Goal: Information Seeking & Learning: Learn about a topic

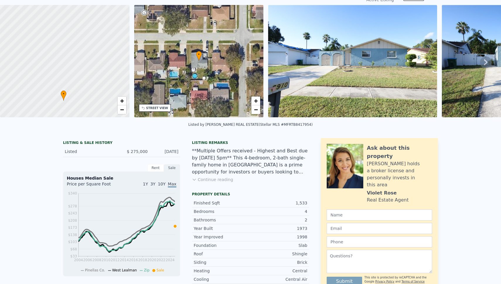
scroll to position [4, 0]
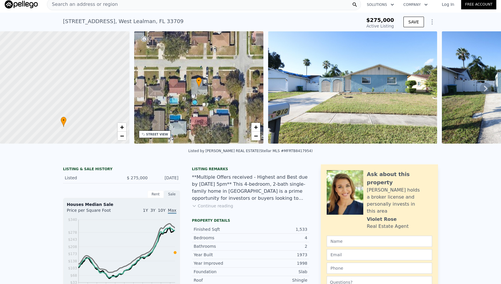
click at [480, 88] on icon at bounding box center [486, 89] width 12 height 12
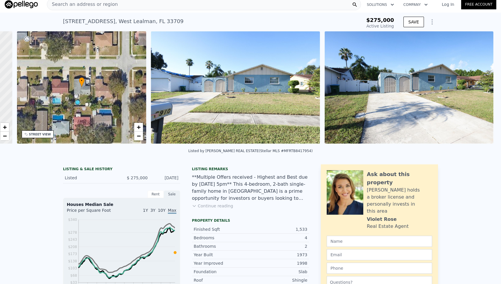
scroll to position [0, 136]
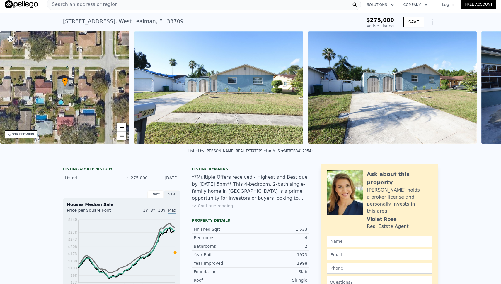
click at [479, 88] on div "• + − • + − STREET VIEW Loading... SATELLITE VIEW" at bounding box center [250, 88] width 501 height 114
click at [480, 88] on icon at bounding box center [486, 89] width 12 height 12
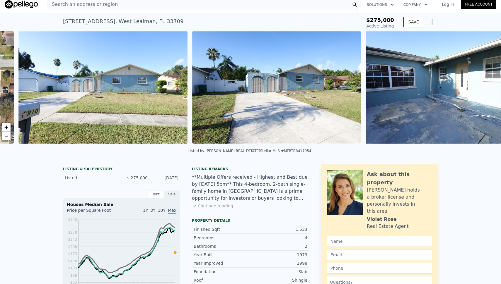
scroll to position [0, 268]
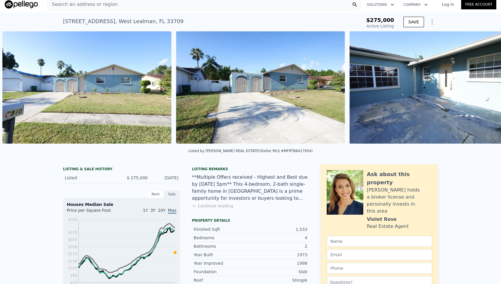
click at [479, 88] on img at bounding box center [433, 87] width 169 height 112
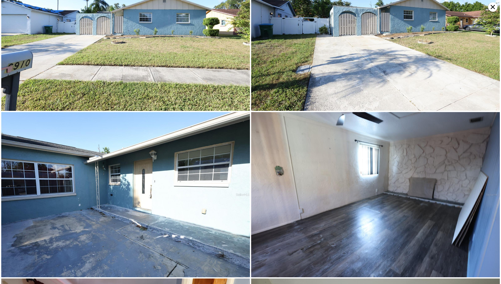
scroll to position [165, 0]
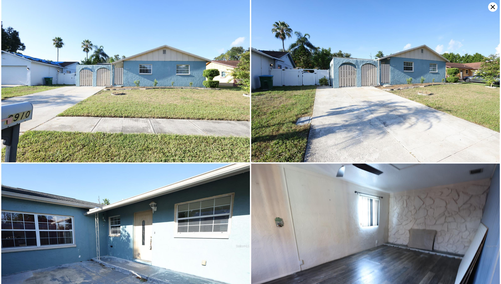
scroll to position [0, 0]
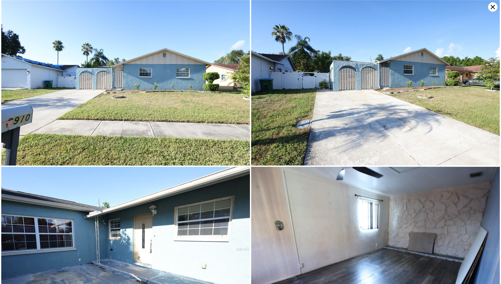
click at [492, 3] on icon at bounding box center [492, 6] width 9 height 9
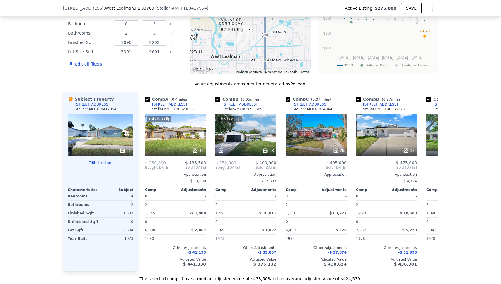
scroll to position [509, 0]
click at [173, 143] on div "This is a Flip 45" at bounding box center [175, 135] width 61 height 42
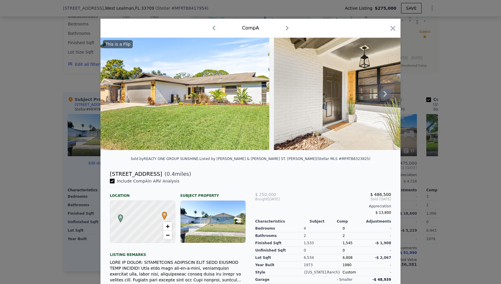
click at [379, 95] on icon at bounding box center [385, 94] width 12 height 12
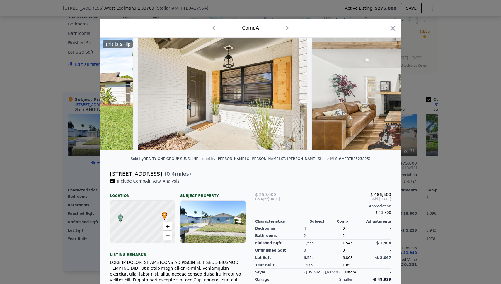
scroll to position [0, 141]
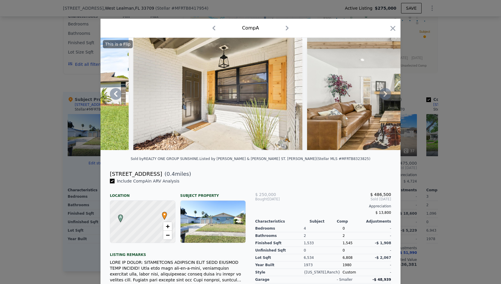
click at [379, 95] on icon at bounding box center [385, 94] width 12 height 12
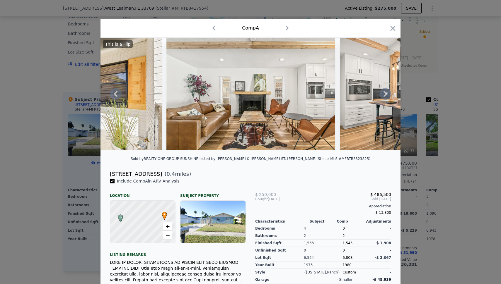
click at [379, 95] on icon at bounding box center [385, 94] width 12 height 12
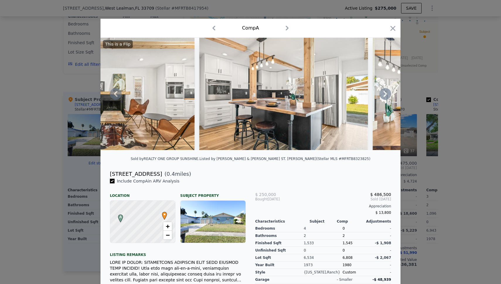
click at [379, 95] on icon at bounding box center [385, 94] width 12 height 12
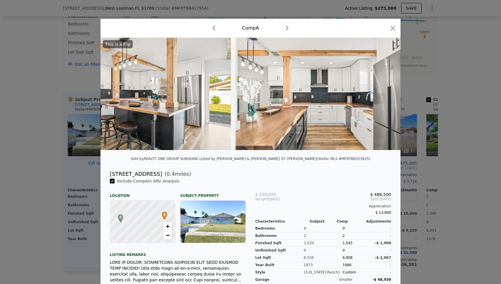
scroll to position [0, 562]
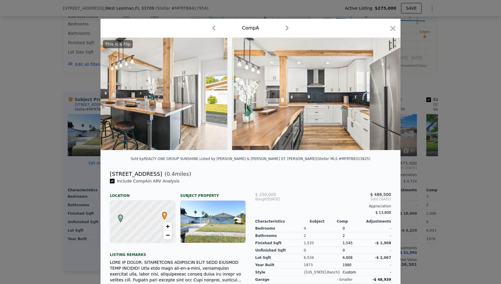
click at [379, 95] on img at bounding box center [316, 94] width 169 height 112
click at [379, 95] on icon at bounding box center [385, 94] width 12 height 12
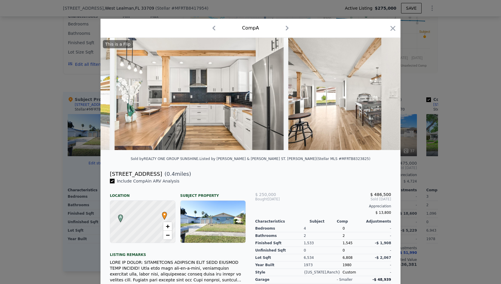
scroll to position [0, 703]
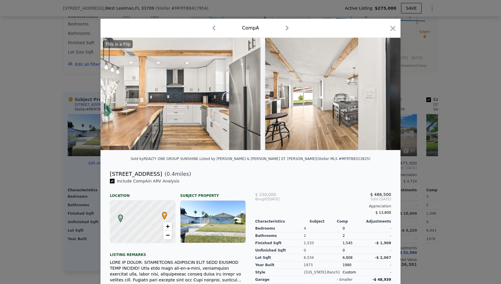
click at [379, 95] on img at bounding box center [349, 94] width 169 height 112
click at [379, 95] on icon at bounding box center [385, 94] width 12 height 12
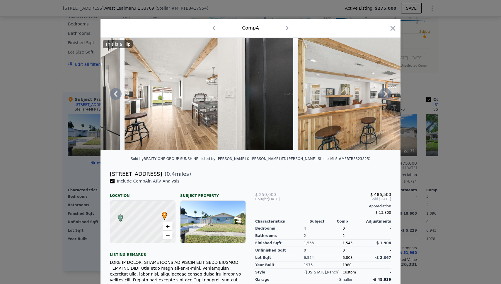
click at [379, 95] on icon at bounding box center [385, 94] width 12 height 12
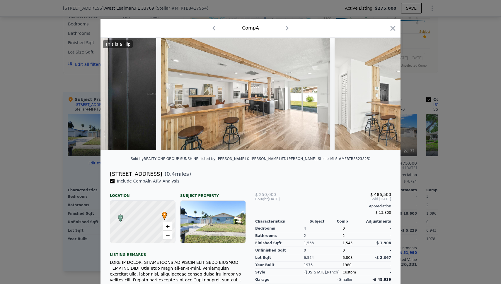
scroll to position [0, 984]
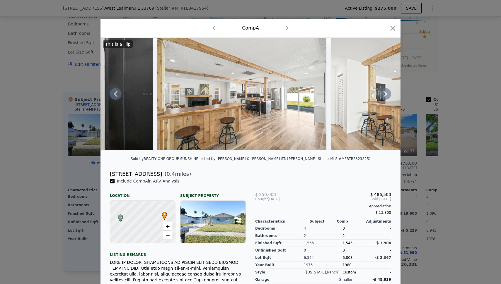
click at [379, 95] on div "This is a Flip" at bounding box center [250, 94] width 300 height 112
click at [389, 26] on icon "button" at bounding box center [393, 28] width 8 height 8
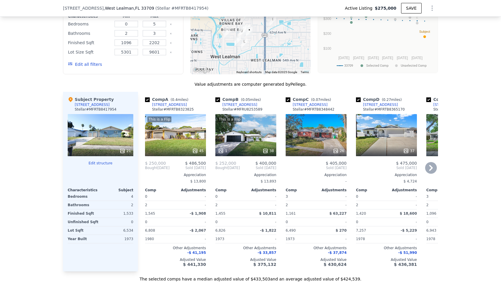
click at [369, 134] on div "37" at bounding box center [386, 135] width 61 height 42
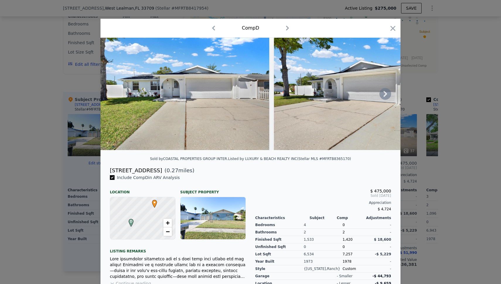
click at [383, 96] on icon at bounding box center [385, 94] width 4 height 6
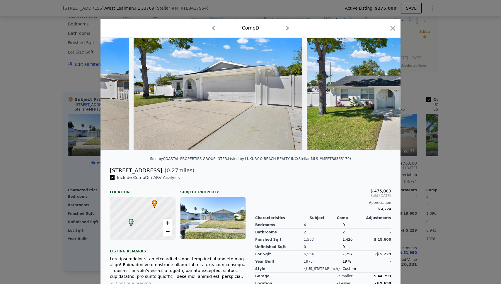
scroll to position [0, 141]
click at [383, 96] on img at bounding box center [390, 94] width 169 height 112
click at [383, 96] on icon at bounding box center [385, 94] width 4 height 6
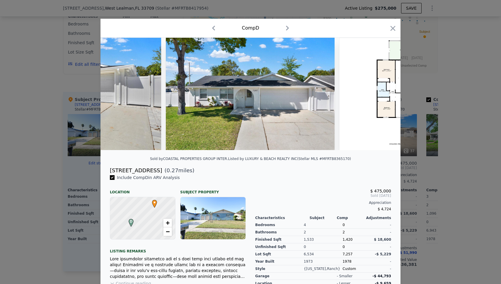
click at [383, 96] on img at bounding box center [414, 94] width 150 height 112
click at [383, 96] on icon at bounding box center [385, 94] width 4 height 6
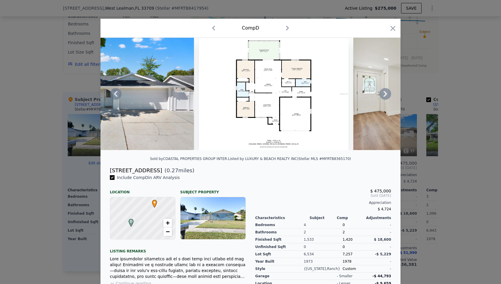
click at [383, 96] on icon at bounding box center [385, 94] width 4 height 6
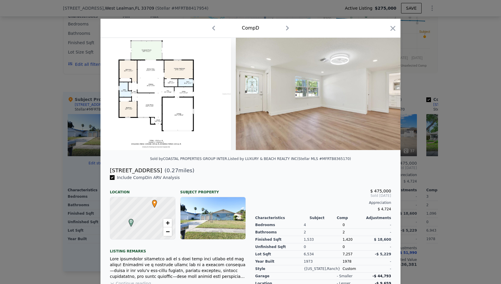
scroll to position [0, 562]
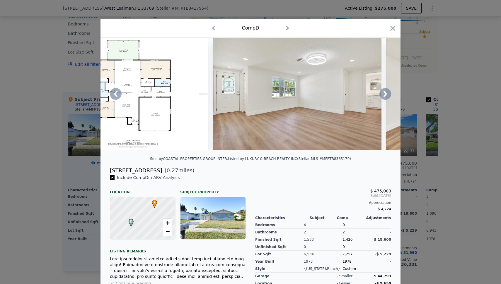
click at [383, 96] on div at bounding box center [250, 94] width 300 height 112
click at [383, 96] on icon at bounding box center [385, 94] width 4 height 6
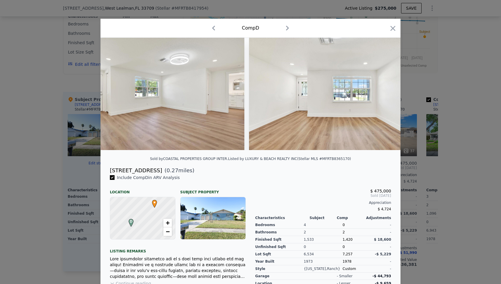
scroll to position [0, 703]
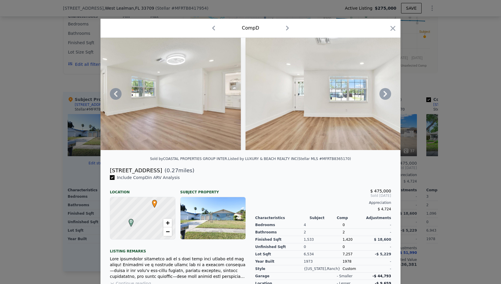
click at [394, 29] on div "Comp D" at bounding box center [250, 28] width 300 height 19
click at [392, 28] on icon "button" at bounding box center [393, 28] width 8 height 8
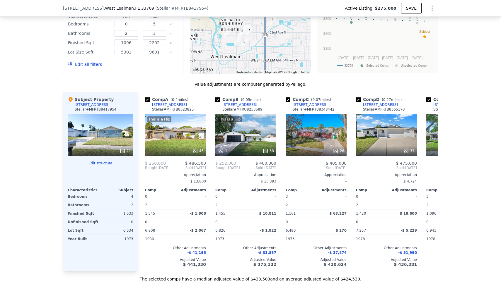
click at [117, 144] on div "21" at bounding box center [101, 135] width 66 height 42
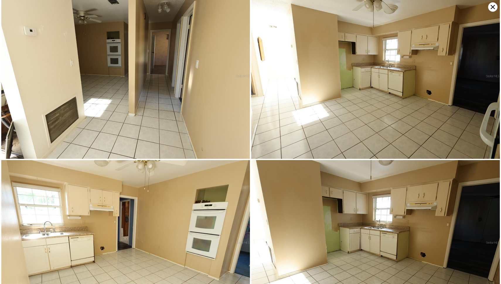
scroll to position [495, 0]
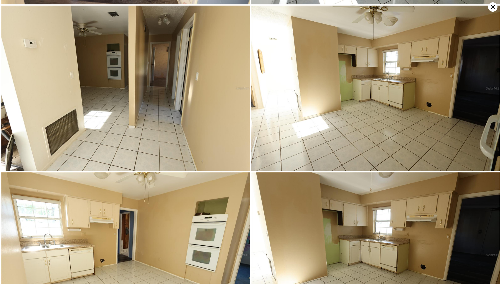
click at [489, 6] on icon at bounding box center [492, 6] width 9 height 9
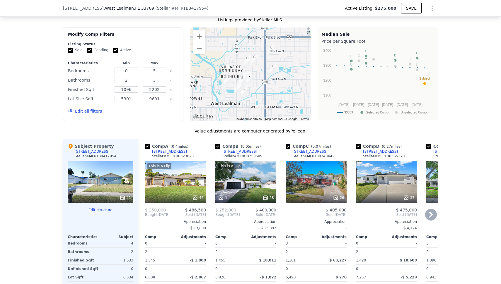
scroll to position [476, 0]
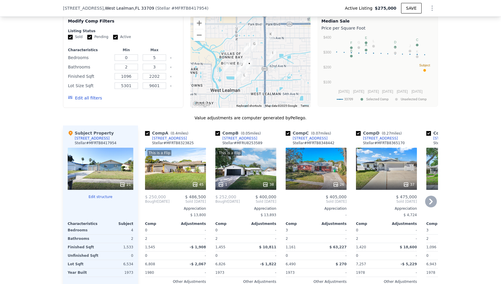
click at [427, 206] on icon at bounding box center [431, 202] width 12 height 12
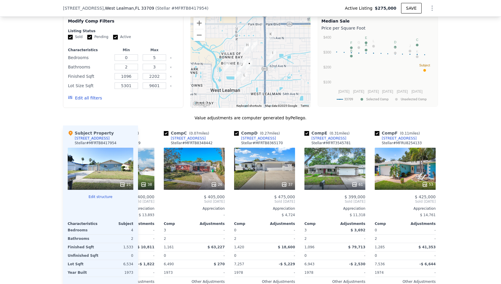
scroll to position [0, 141]
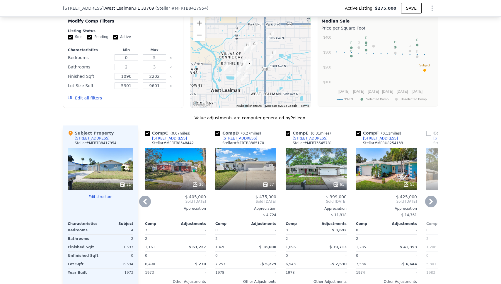
click at [427, 206] on icon at bounding box center [431, 202] width 12 height 12
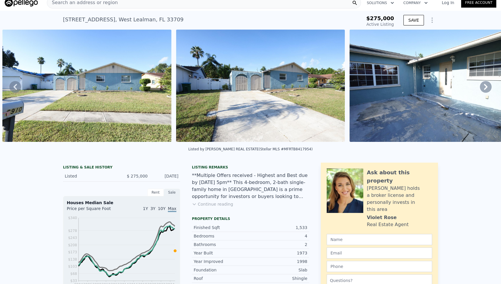
scroll to position [2, 0]
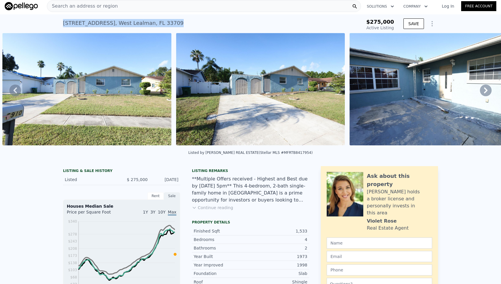
drag, startPoint x: 58, startPoint y: 23, endPoint x: 186, endPoint y: 24, distance: 128.3
click at [186, 24] on div "[STREET_ADDRESS] Active at $275k $275,000 Active Listing SAVE" at bounding box center [250, 23] width 501 height 19
copy div "[STREET_ADDRESS]"
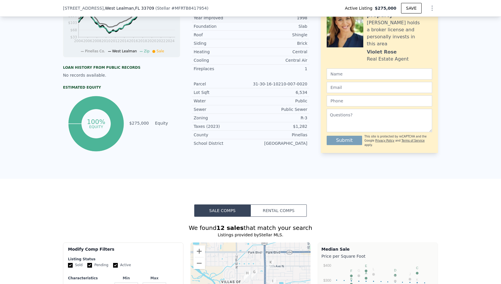
scroll to position [256, 0]
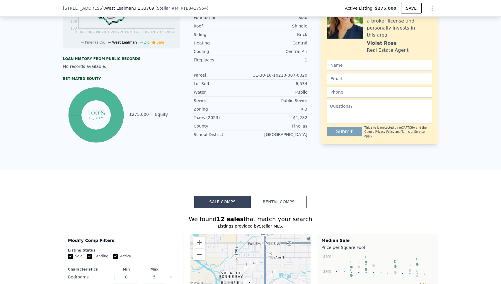
click at [194, 112] on div "Zoning" at bounding box center [222, 109] width 57 height 6
drag, startPoint x: 191, startPoint y: 112, endPoint x: 310, endPoint y: 109, distance: 118.9
click at [310, 109] on div "LISTING & SALE HISTORY Listed $ 275,000 [DATE] Rent Sale Rent over time Price p…" at bounding box center [250, 27] width 375 height 234
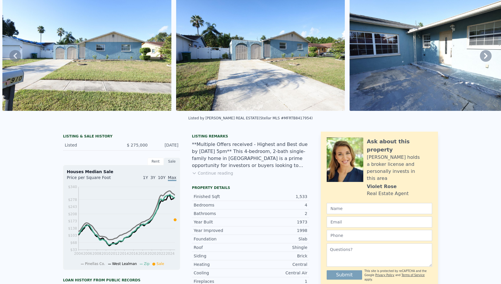
scroll to position [2, 0]
